Goal: Check status: Check status

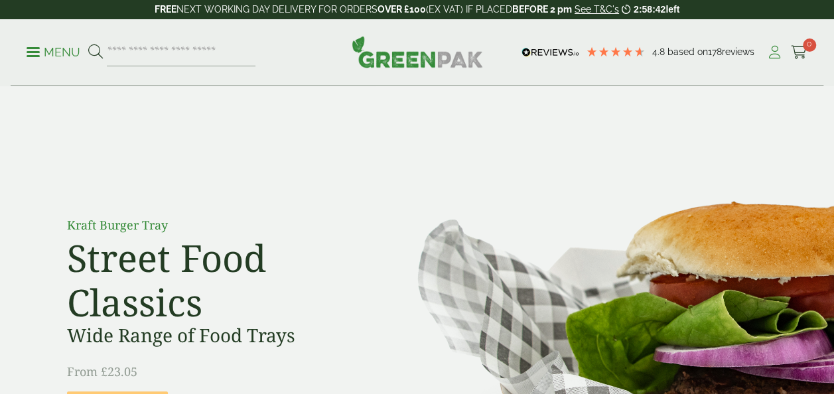
click at [772, 57] on icon at bounding box center [775, 52] width 17 height 13
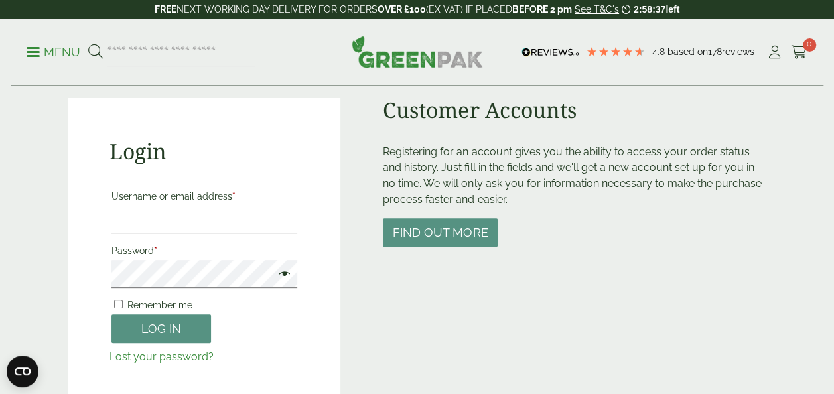
scroll to position [108, 0]
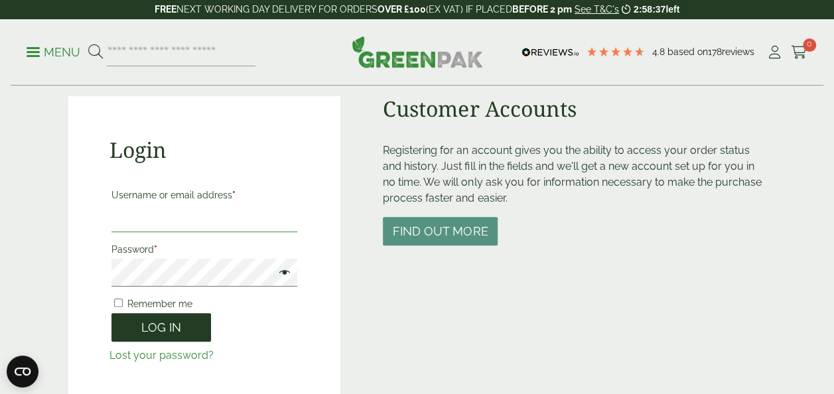
type input "**********"
click at [165, 329] on button "Log in" at bounding box center [162, 327] width 100 height 29
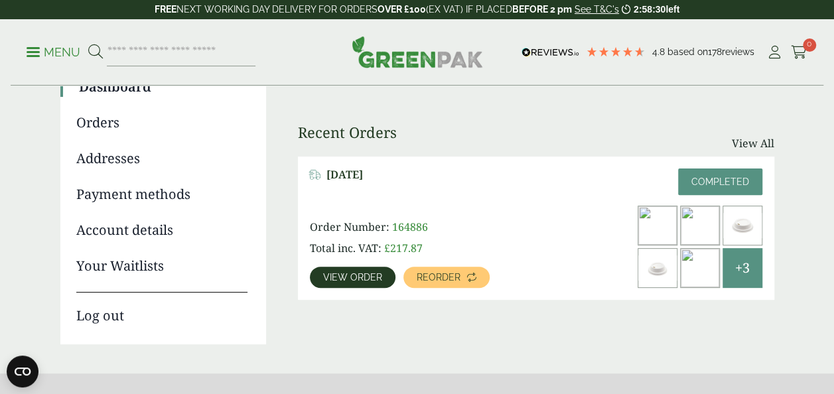
scroll to position [133, 0]
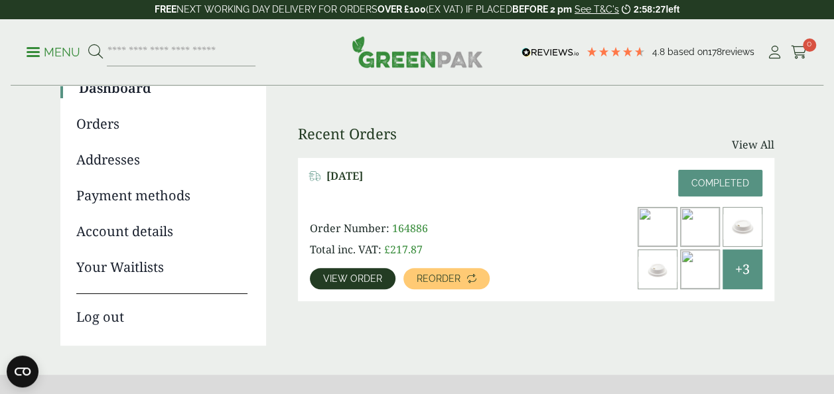
click at [356, 279] on span "View order" at bounding box center [352, 278] width 59 height 9
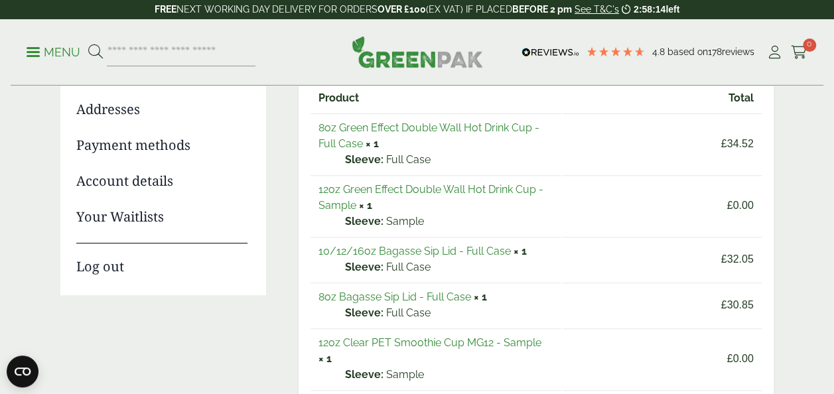
scroll to position [184, 0]
click at [467, 126] on link "8oz Green Effect Double Wall Hot Drink Cup - Full Case" at bounding box center [429, 135] width 221 height 29
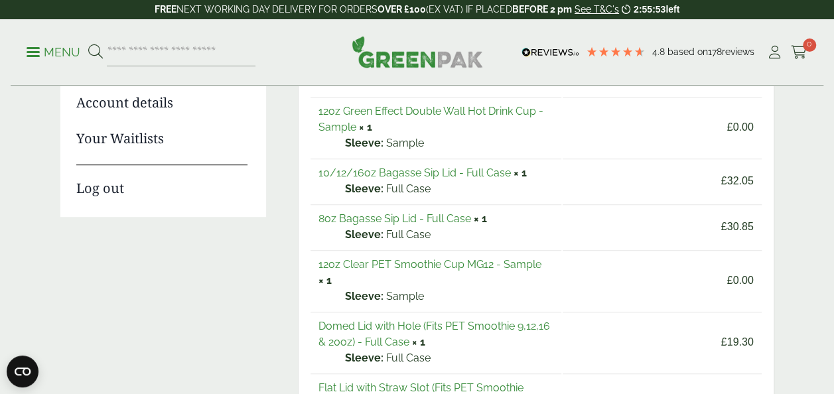
scroll to position [262, 0]
click at [512, 263] on link "12oz Clear PET Smoothie Cup MG12 - Sample" at bounding box center [430, 264] width 223 height 13
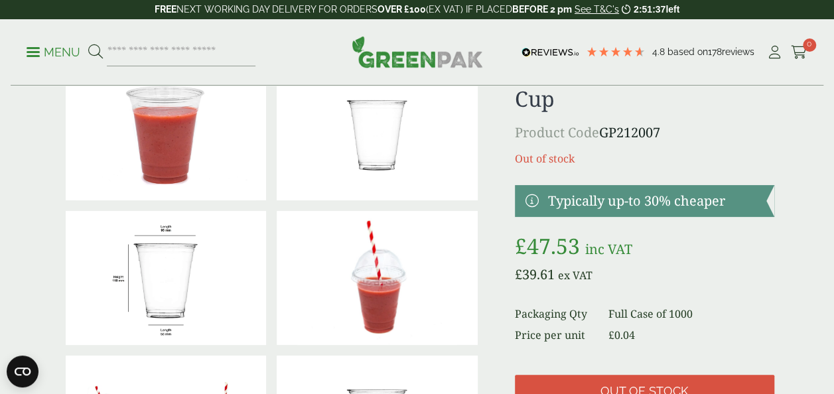
scroll to position [68, 0]
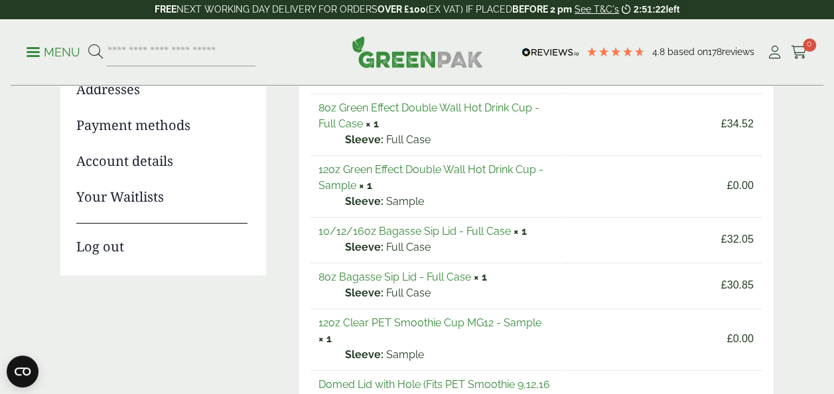
scroll to position [194, 0]
